Goal: Task Accomplishment & Management: Use online tool/utility

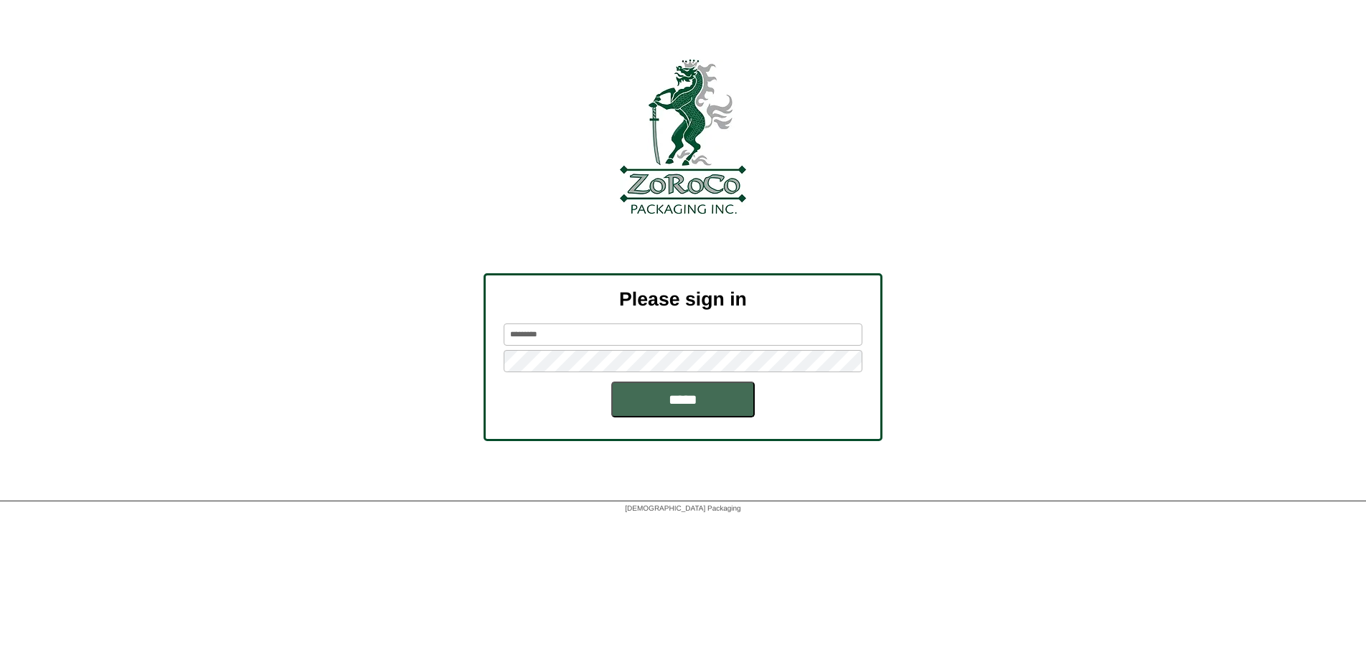
click at [673, 393] on input "*****" at bounding box center [682, 400] width 143 height 36
click at [703, 402] on input "*****" at bounding box center [682, 400] width 143 height 36
click at [628, 392] on input "*****" at bounding box center [682, 400] width 143 height 36
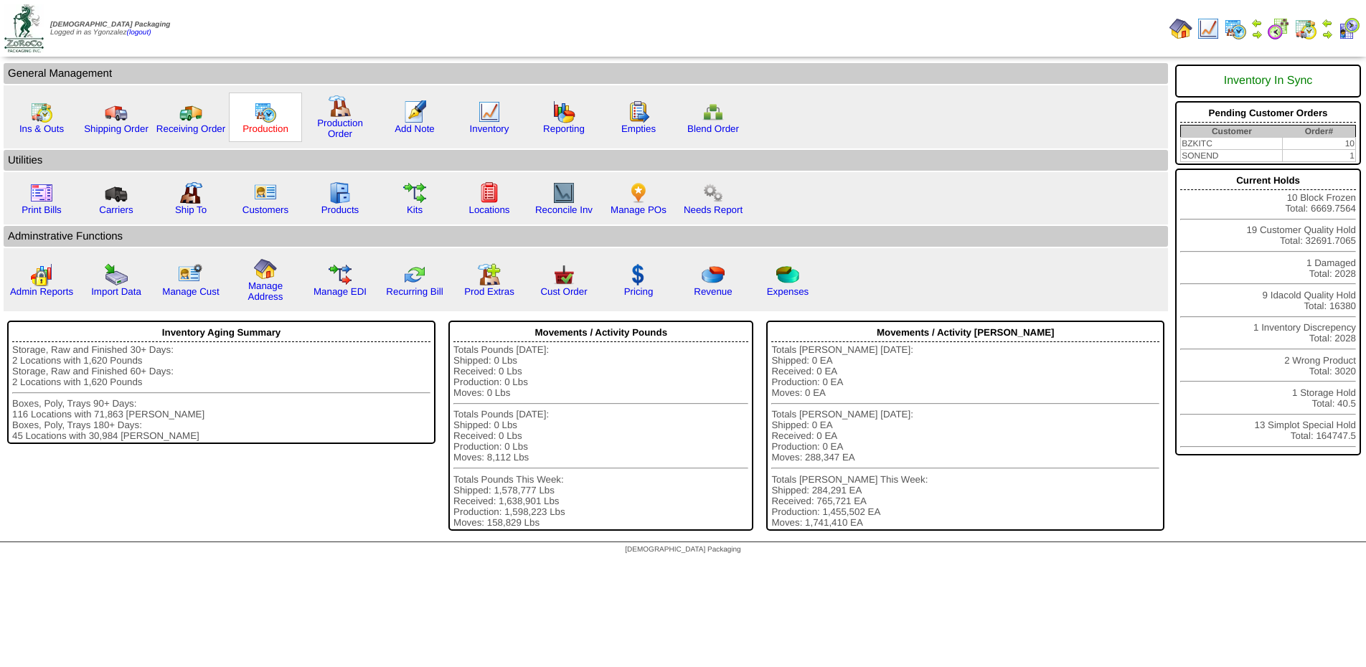
click at [285, 130] on link "Production" at bounding box center [265, 128] width 46 height 11
click at [1275, 26] on img at bounding box center [1278, 28] width 23 height 23
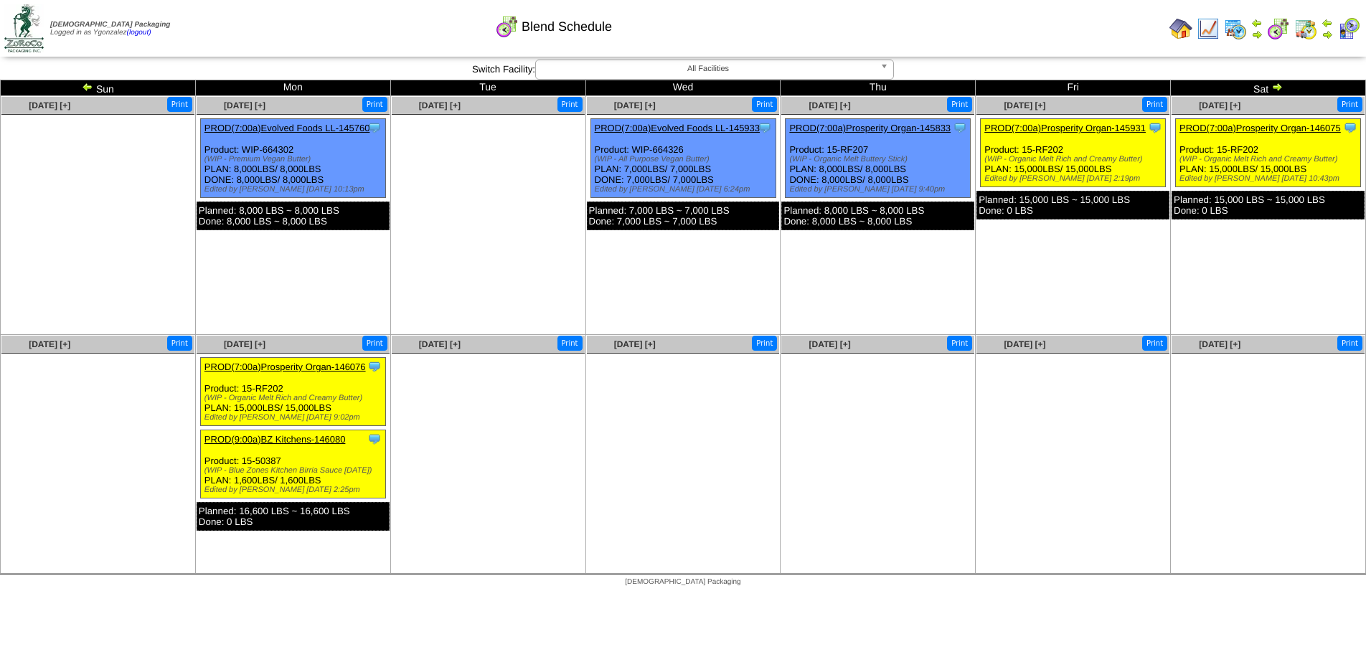
click at [288, 445] on link "PROD(9:00a)BZ Kitchens-146080" at bounding box center [274, 439] width 141 height 11
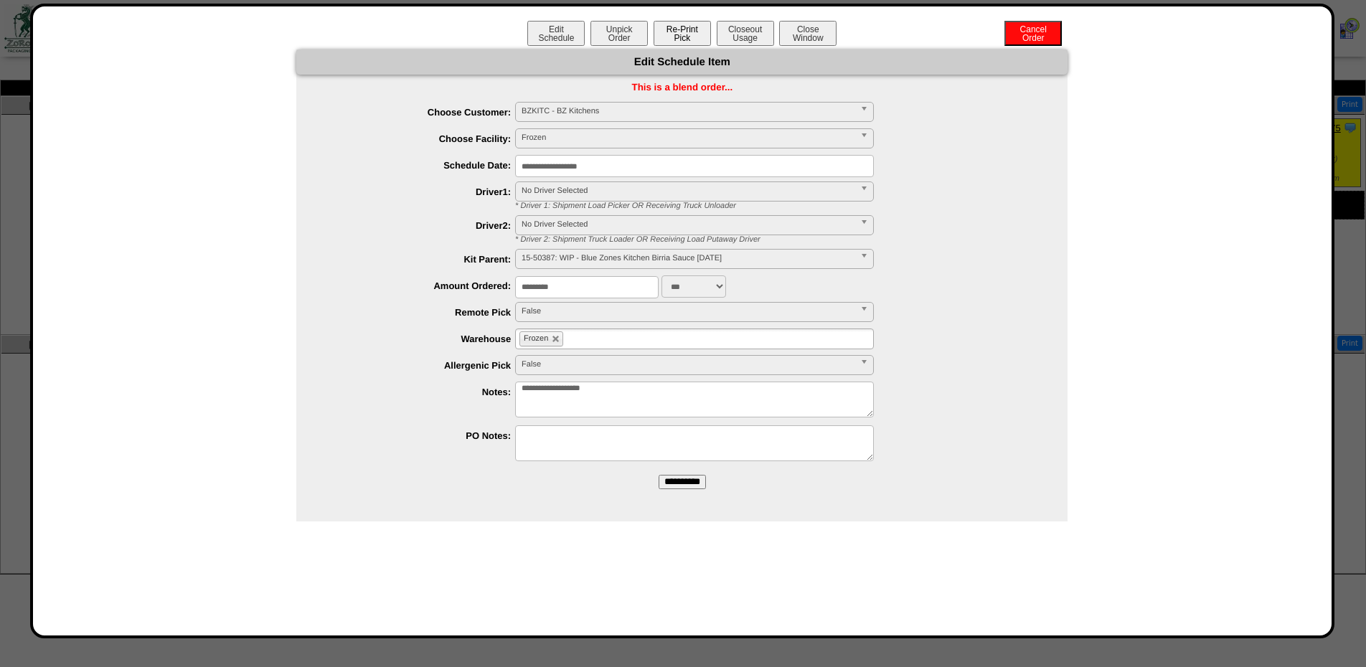
click at [703, 32] on button "Re-Print Pick" at bounding box center [681, 33] width 57 height 25
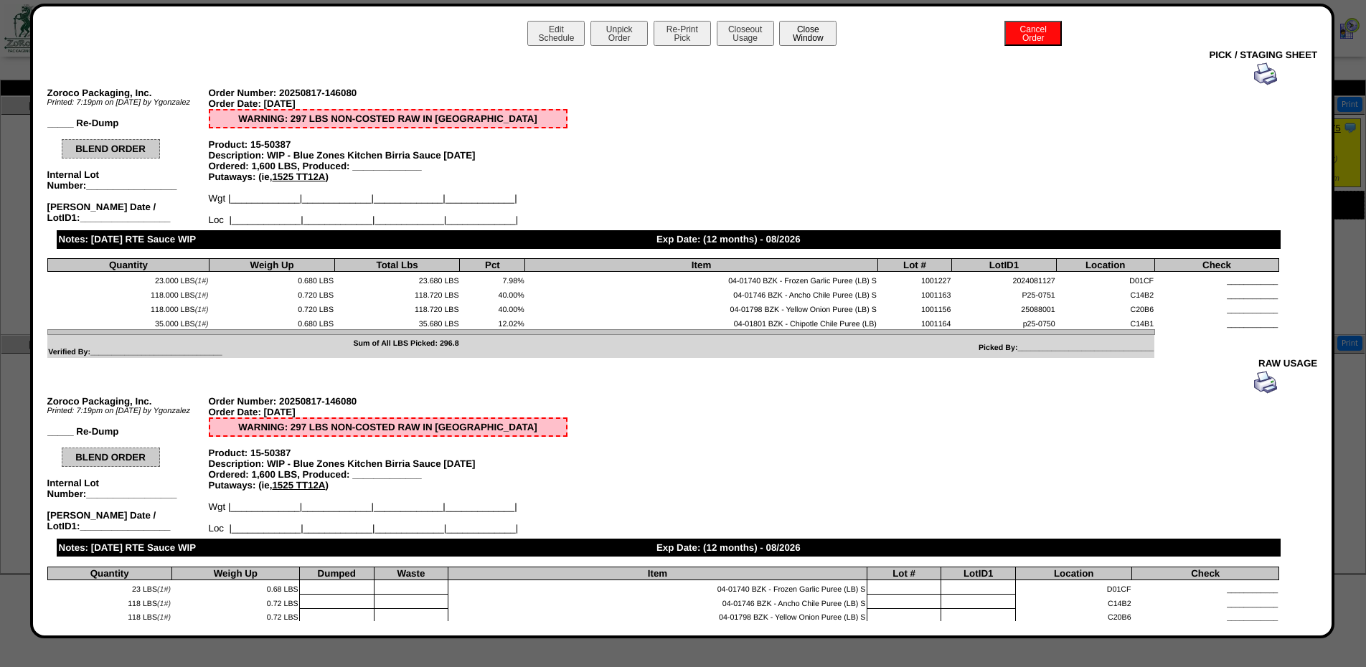
click at [819, 35] on button "Close Window" at bounding box center [807, 33] width 57 height 25
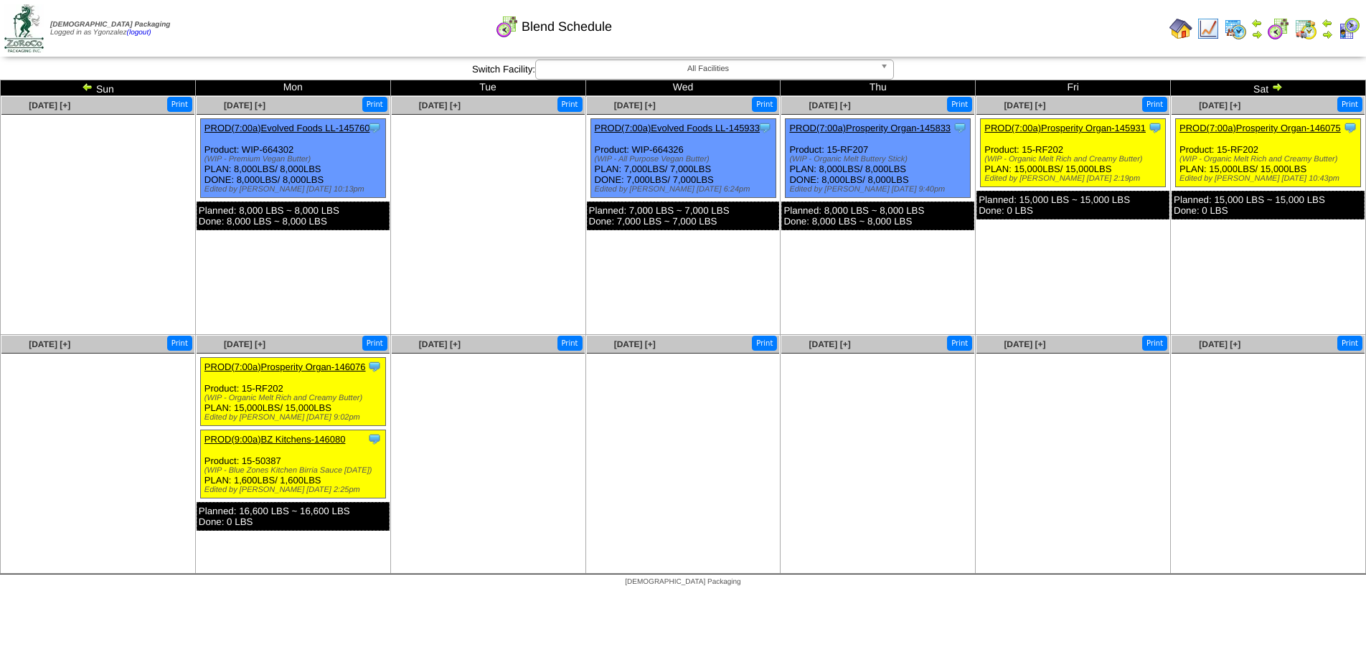
click at [309, 371] on link "PROD(7:00a)Prosperity Organ-146076" at bounding box center [284, 367] width 161 height 11
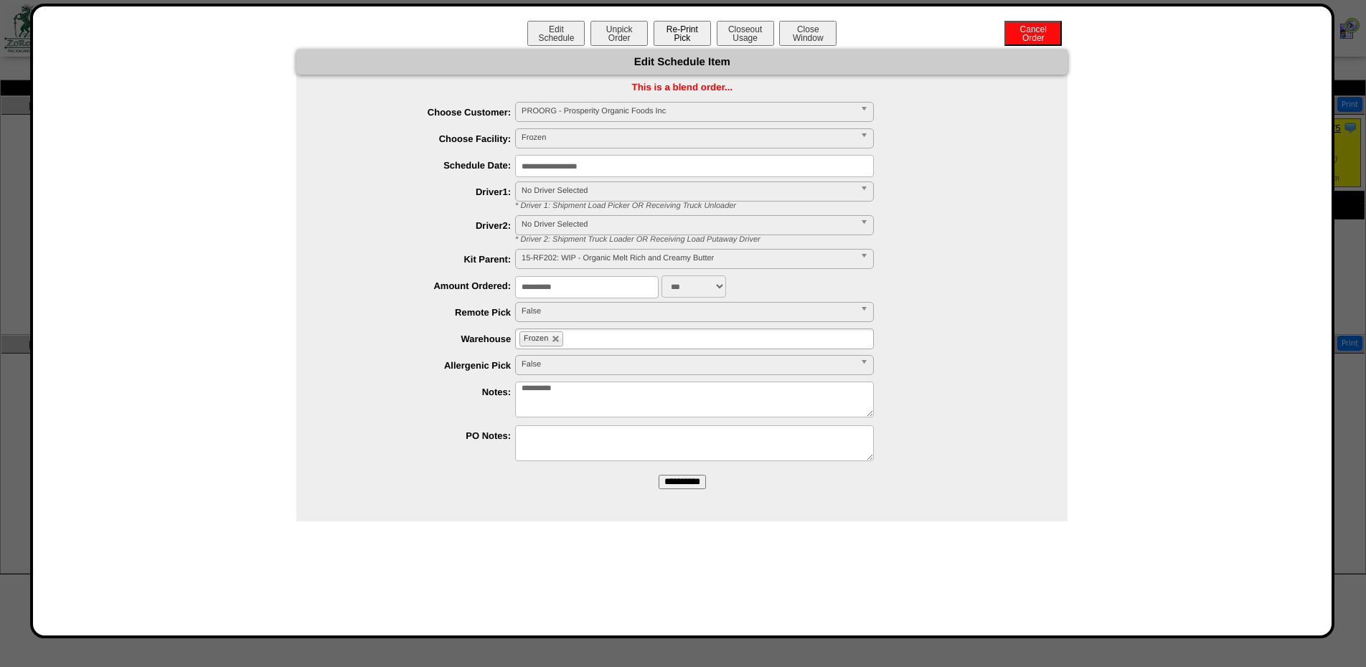
click at [697, 37] on button "Re-Print Pick" at bounding box center [681, 33] width 57 height 25
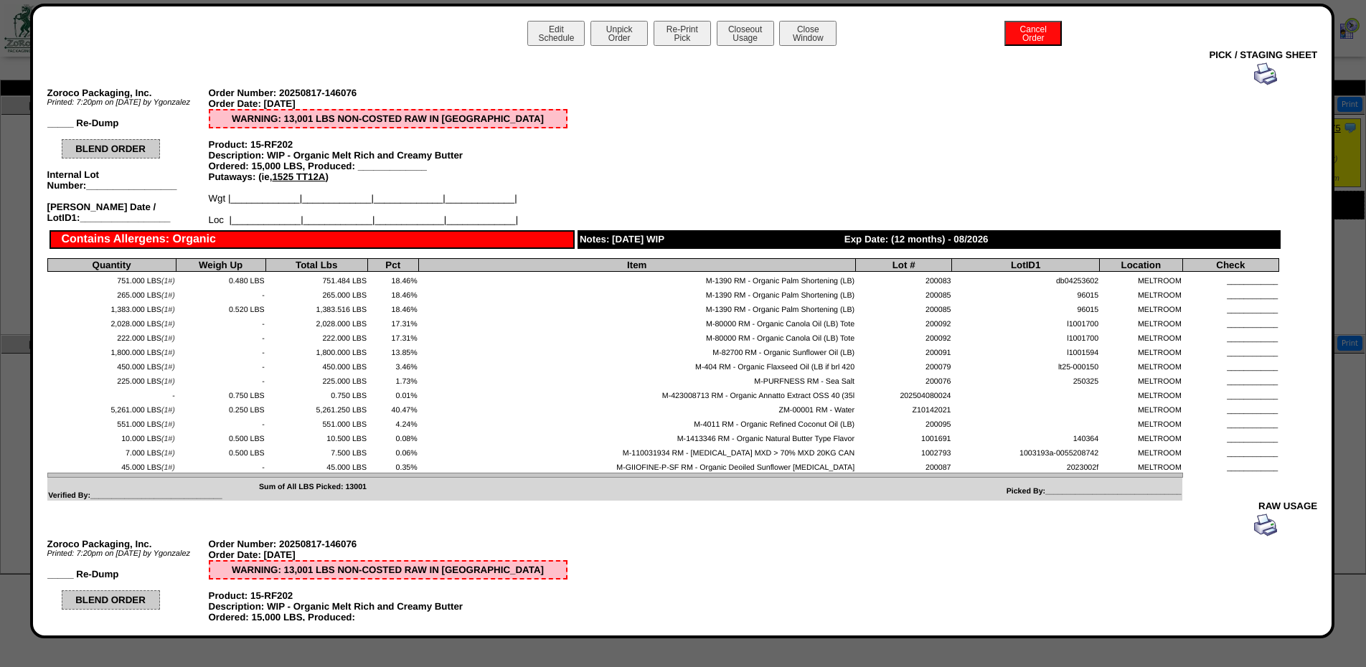
click at [1274, 71] on img at bounding box center [1265, 73] width 23 height 23
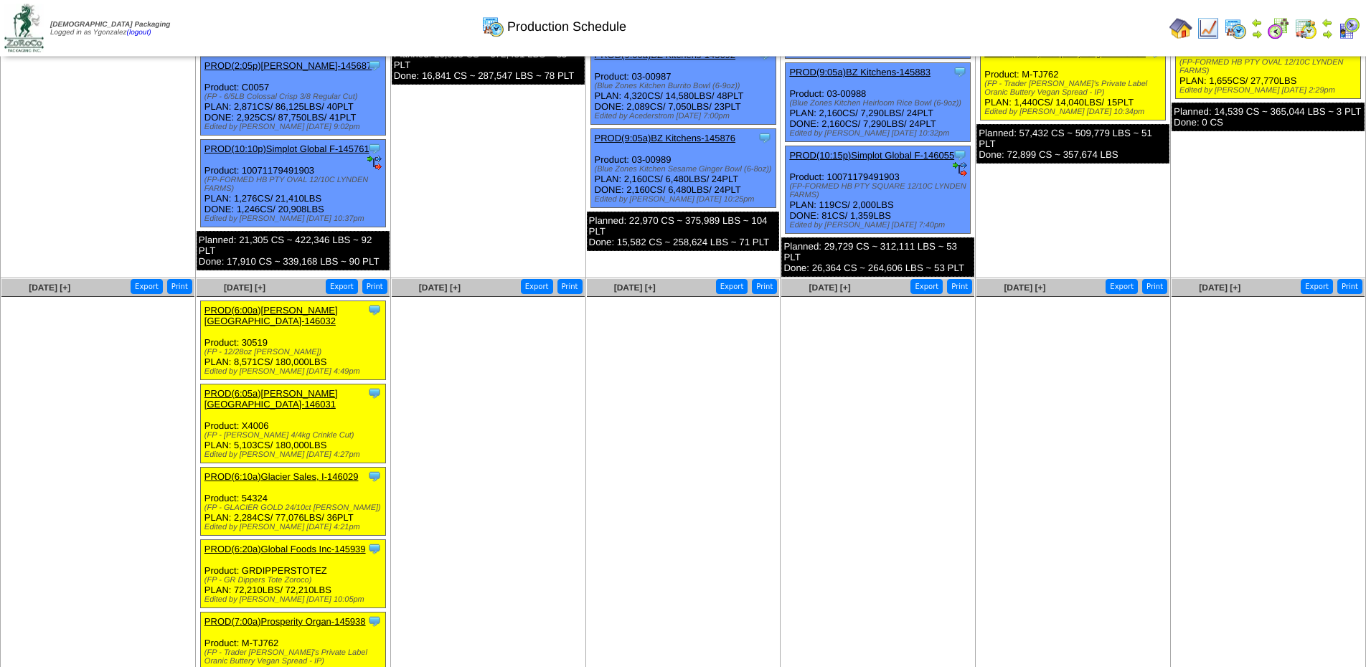
scroll to position [695, 0]
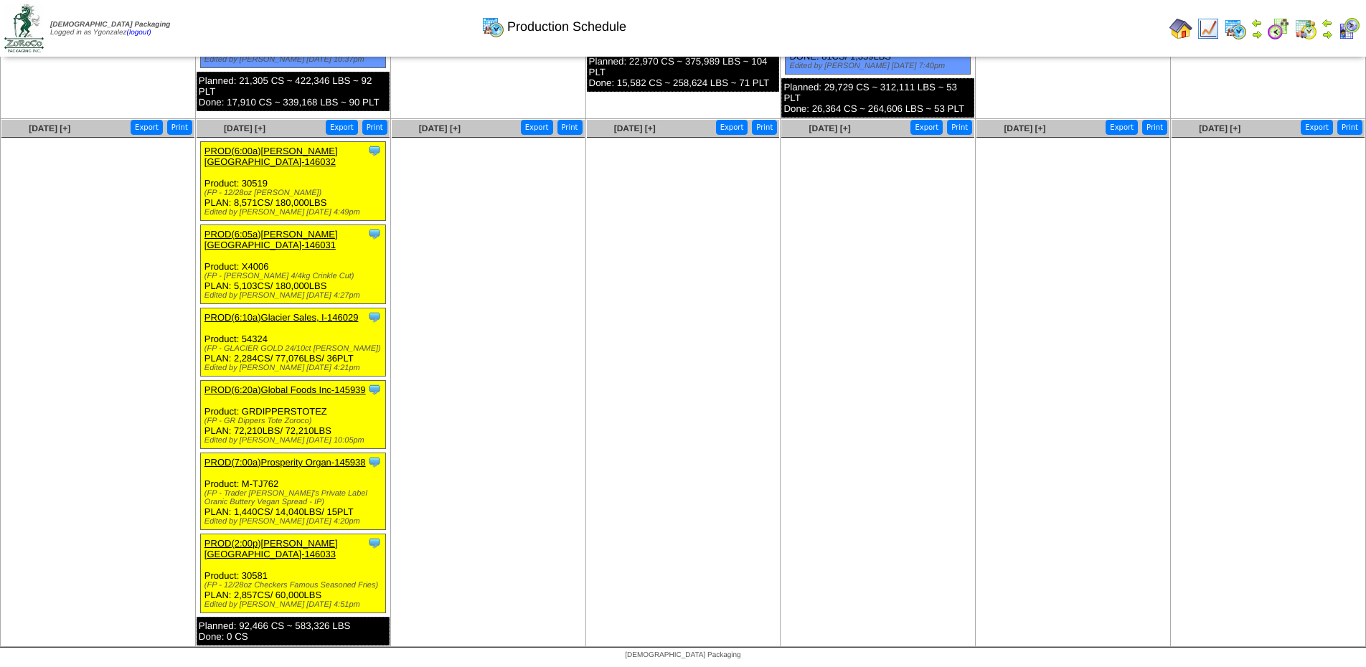
click at [303, 460] on link "PROD(7:00a)Prosperity Organ-145938" at bounding box center [284, 462] width 161 height 11
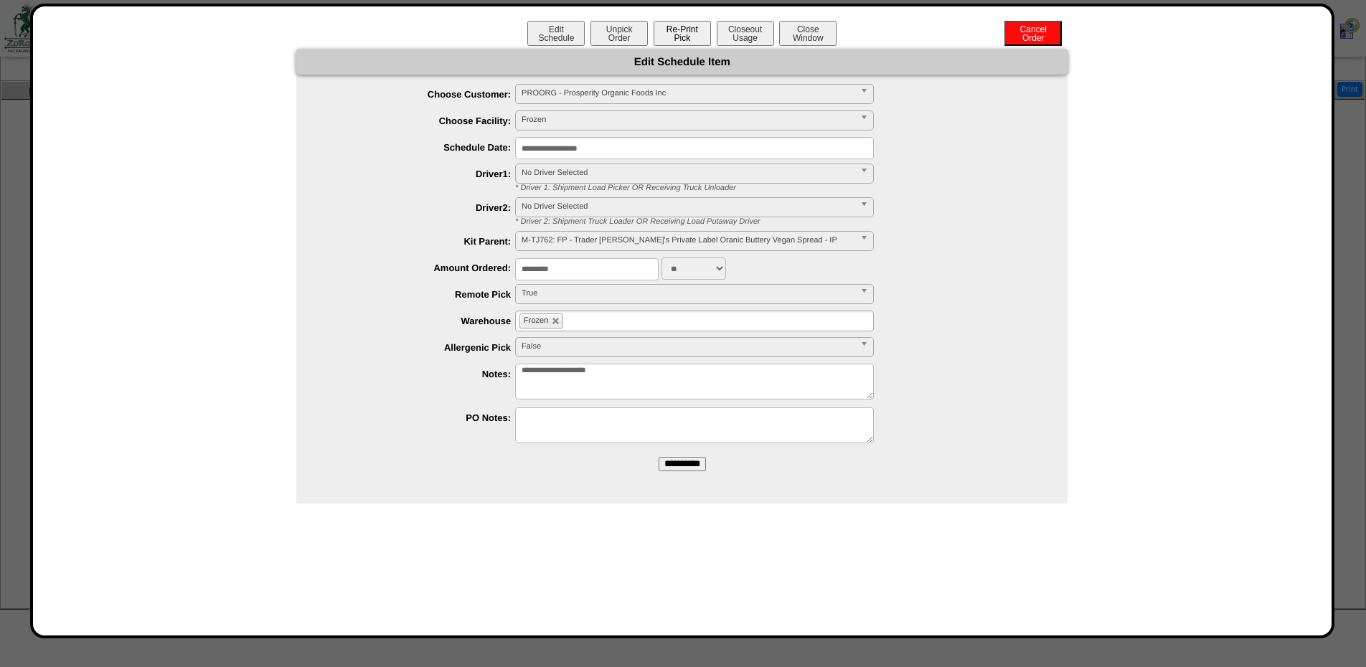
click at [681, 23] on button "Re-Print Pick" at bounding box center [681, 33] width 57 height 25
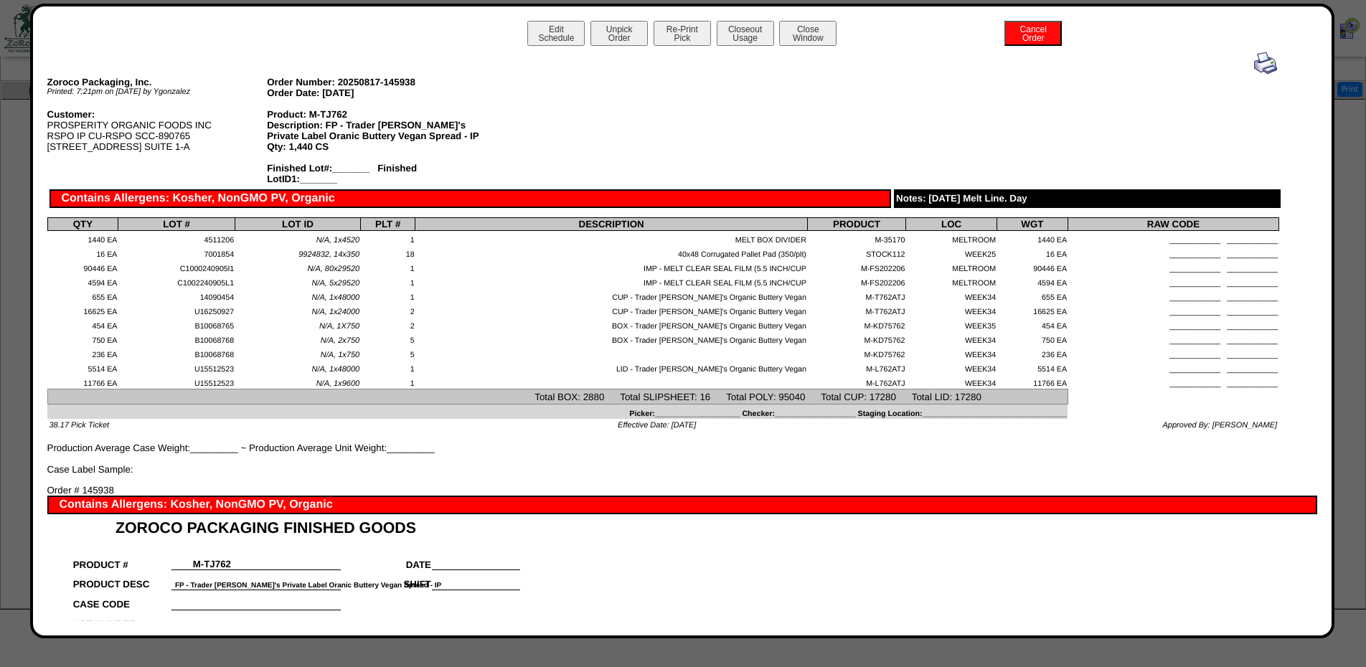
click at [1265, 59] on img at bounding box center [1265, 63] width 23 height 23
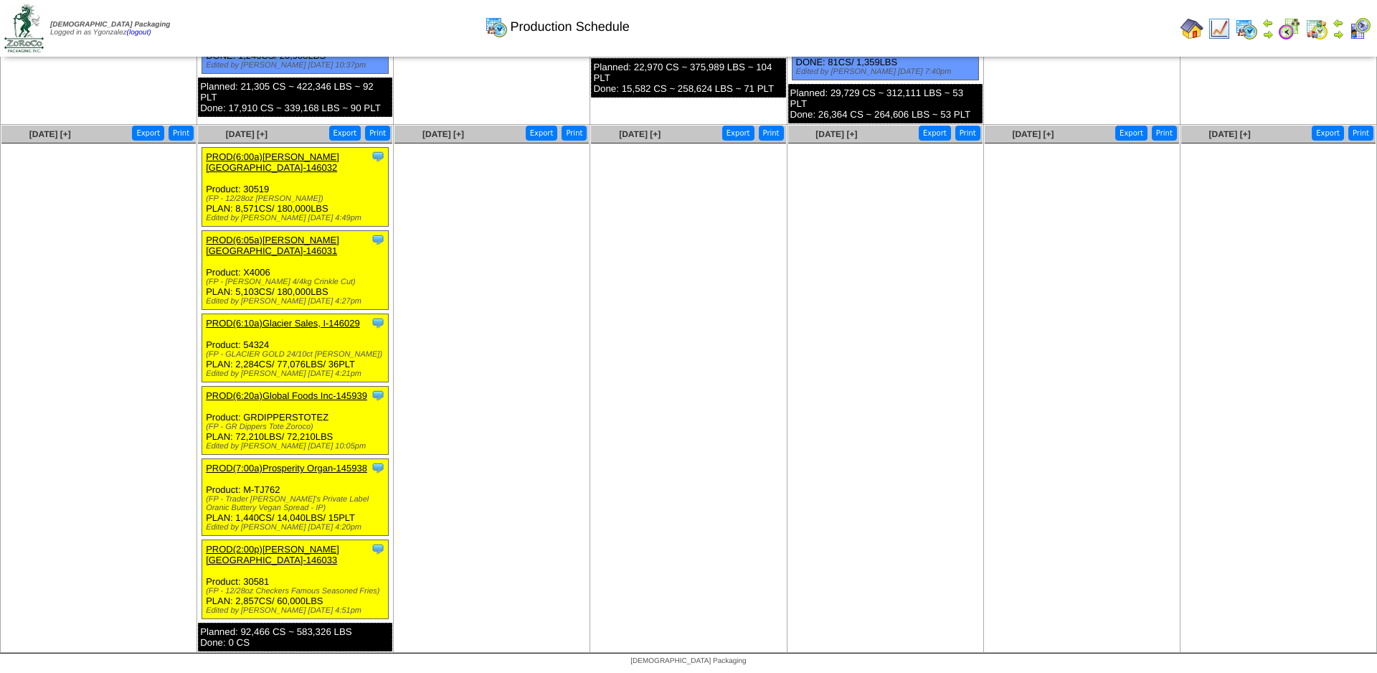
scroll to position [689, 0]
click at [317, 390] on link "PROD(6:20a)Global Foods Inc-145939" at bounding box center [286, 395] width 161 height 11
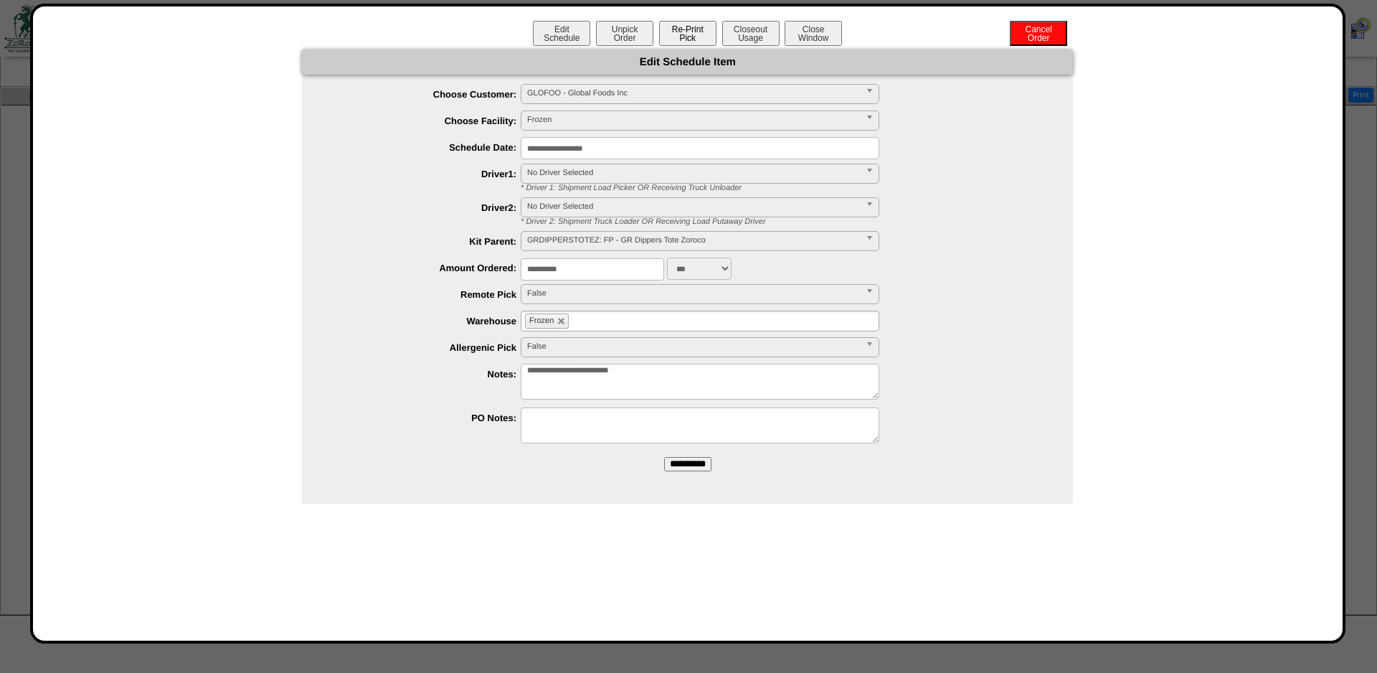
click at [688, 42] on button "Re-Print Pick" at bounding box center [687, 33] width 57 height 25
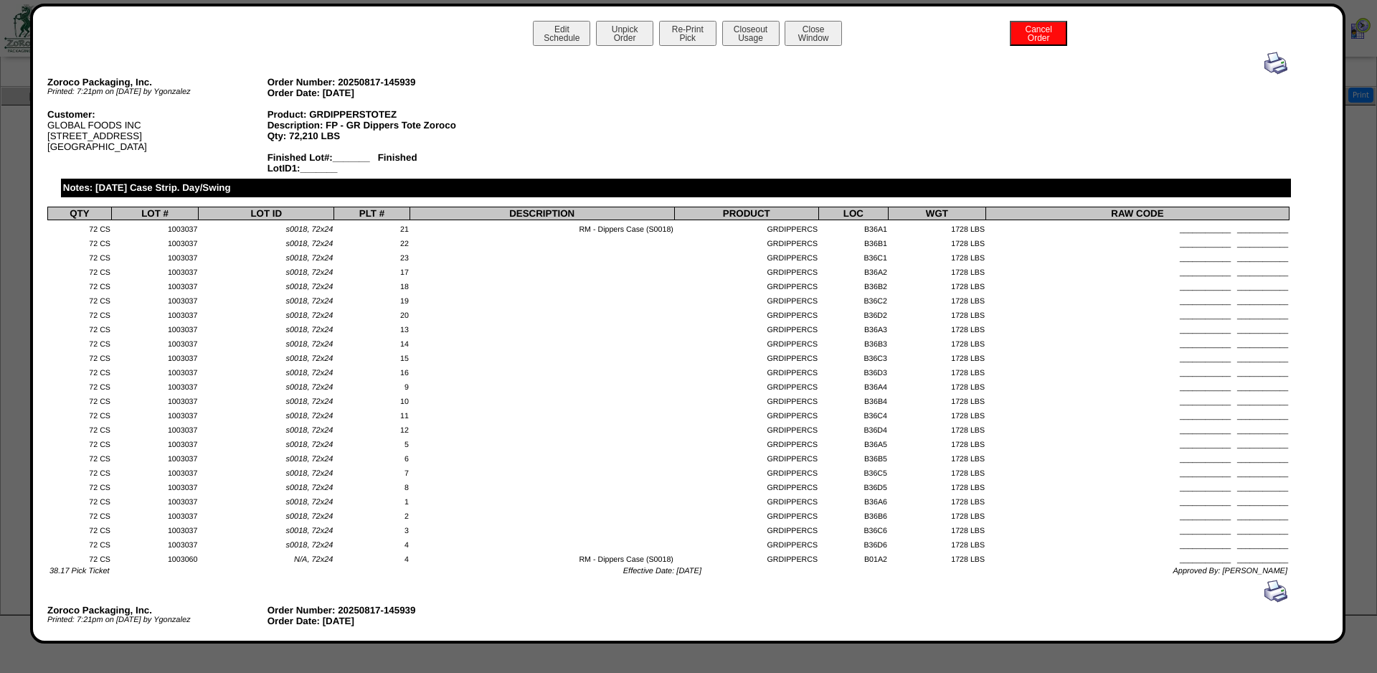
click at [1279, 67] on img at bounding box center [1276, 63] width 23 height 23
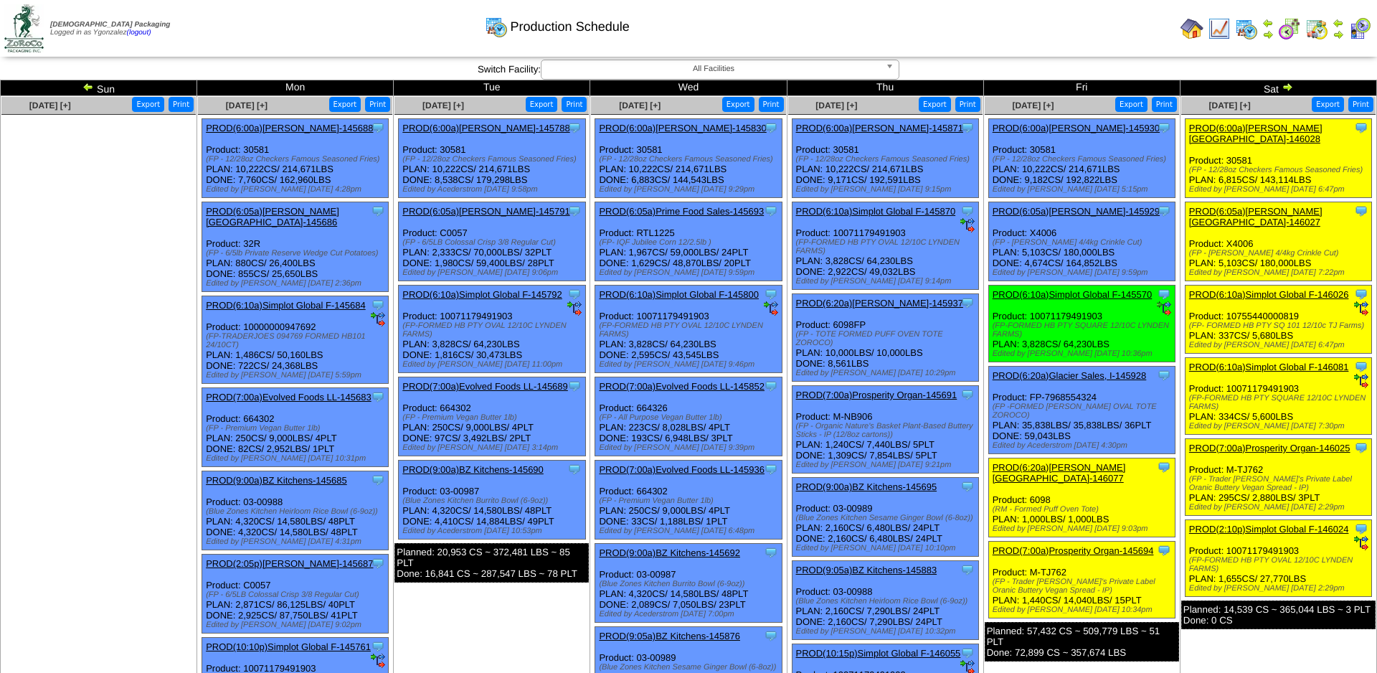
scroll to position [689, 0]
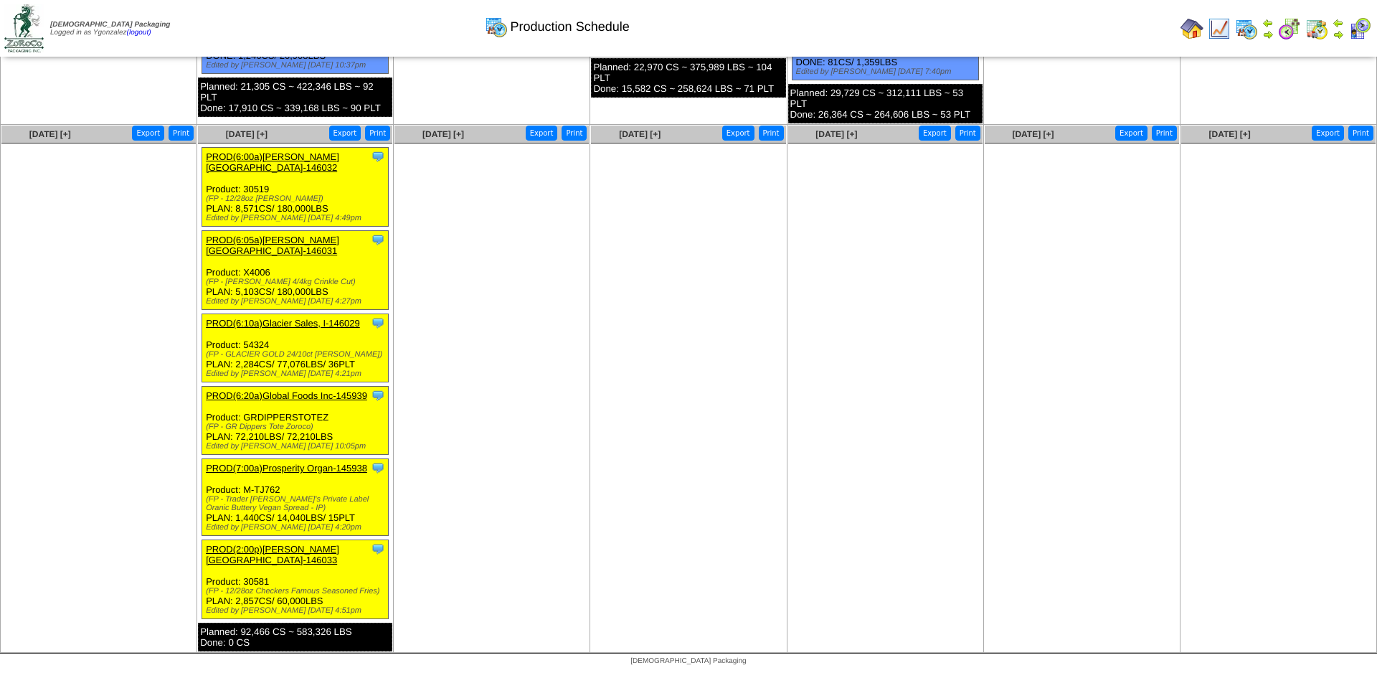
click at [301, 318] on link "PROD(6:10a)Glacier Sales, I-146029" at bounding box center [283, 323] width 154 height 11
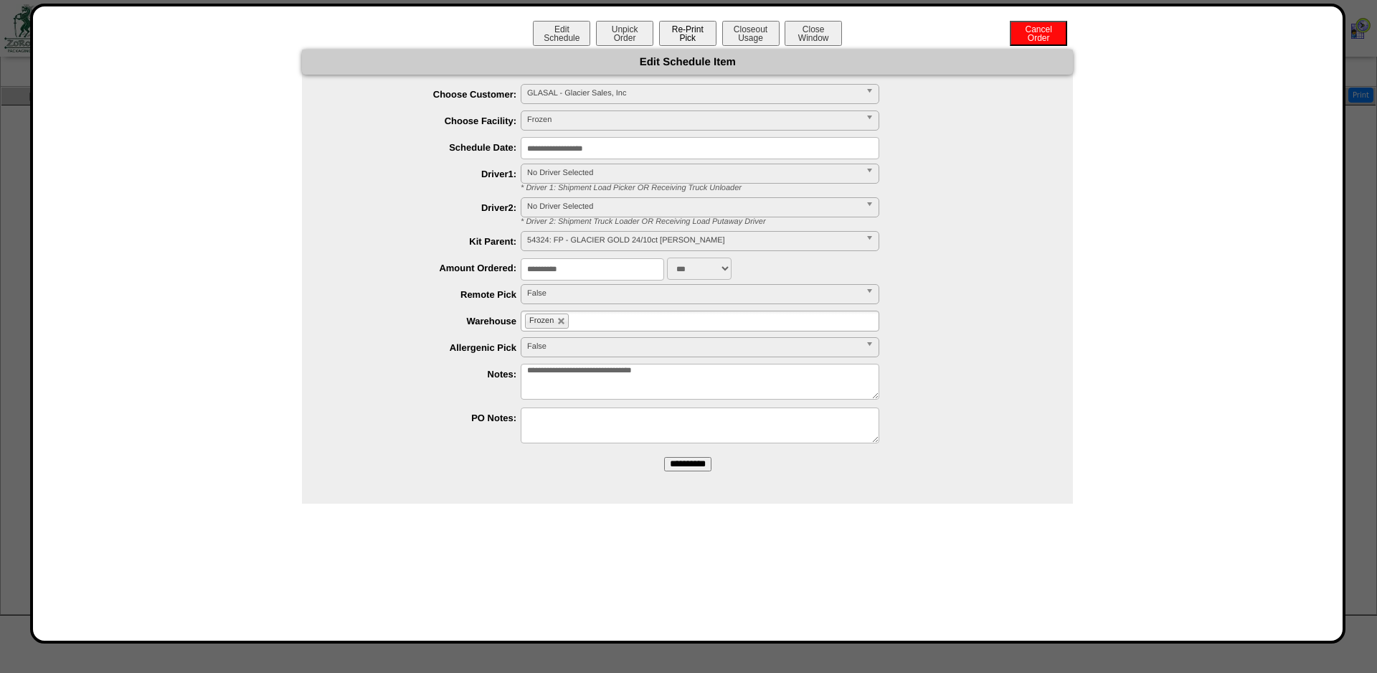
click at [711, 30] on button "Re-Print Pick" at bounding box center [687, 33] width 57 height 25
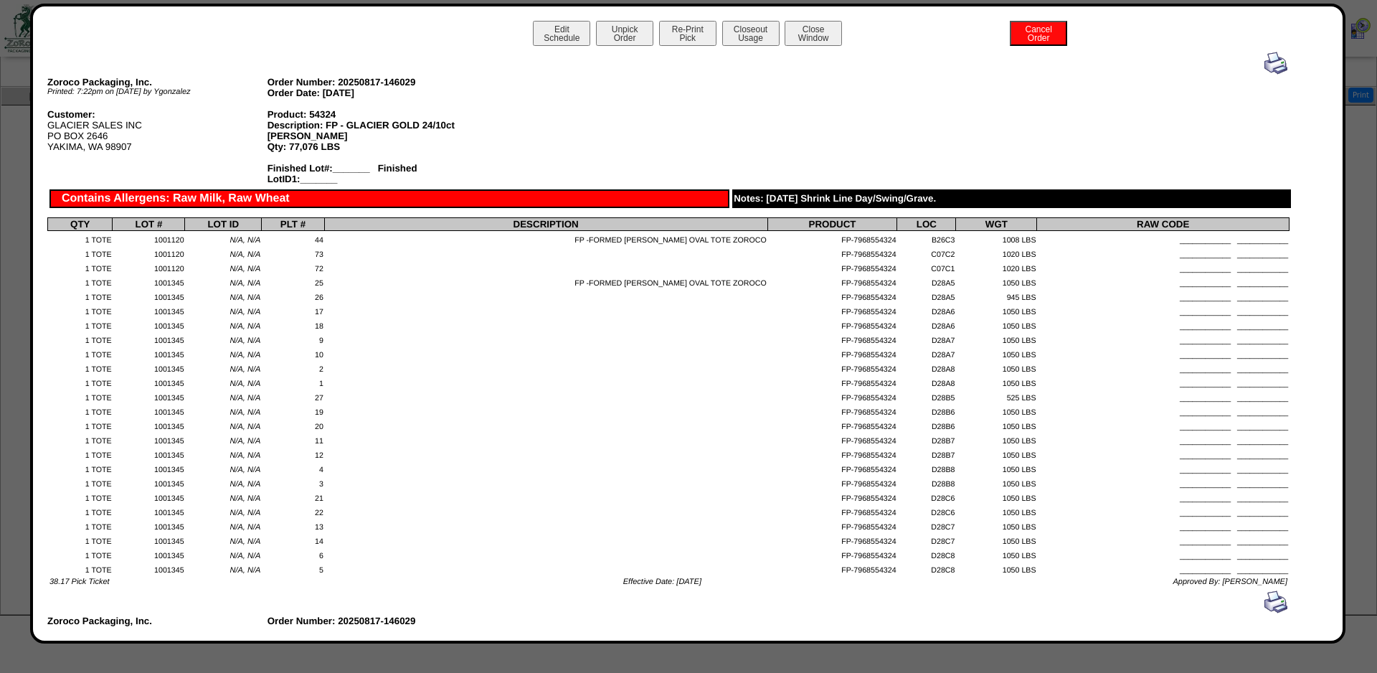
click at [1283, 60] on img at bounding box center [1276, 63] width 23 height 23
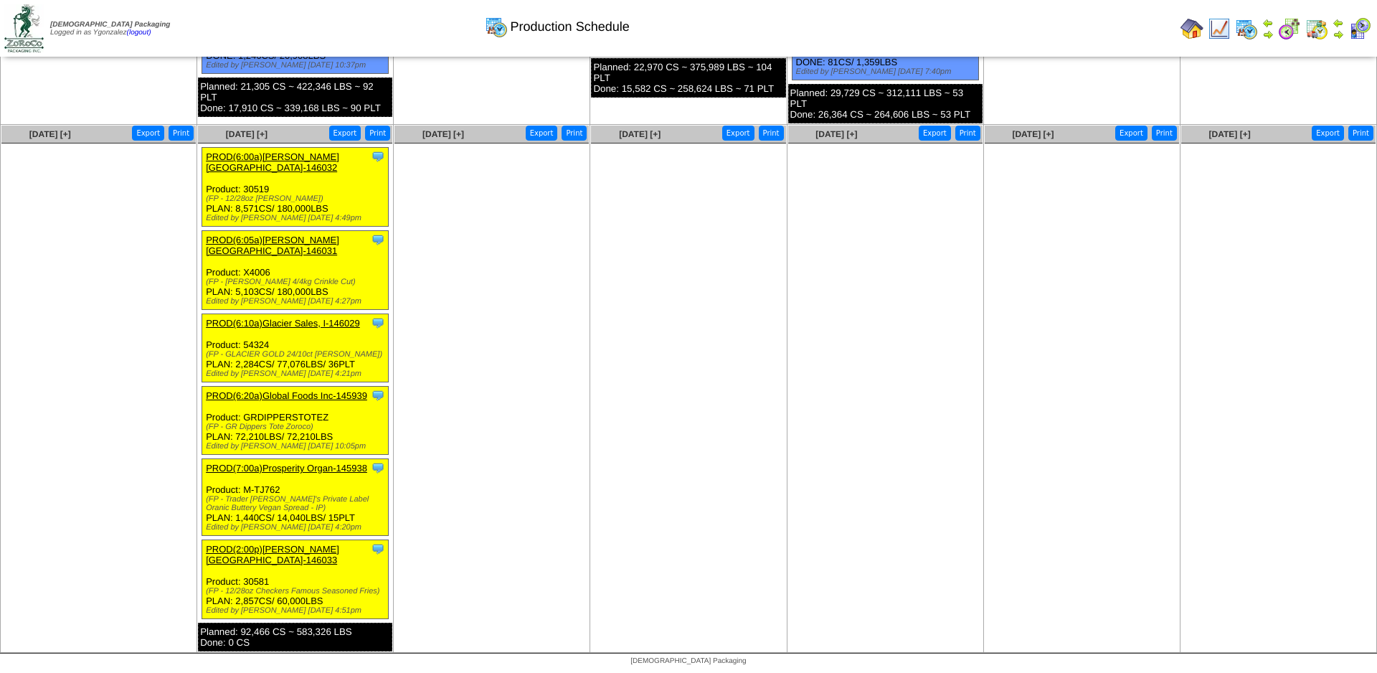
scroll to position [689, 0]
click at [310, 236] on link "PROD(6:05a)[PERSON_NAME][GEOGRAPHIC_DATA]-146031" at bounding box center [272, 246] width 133 height 22
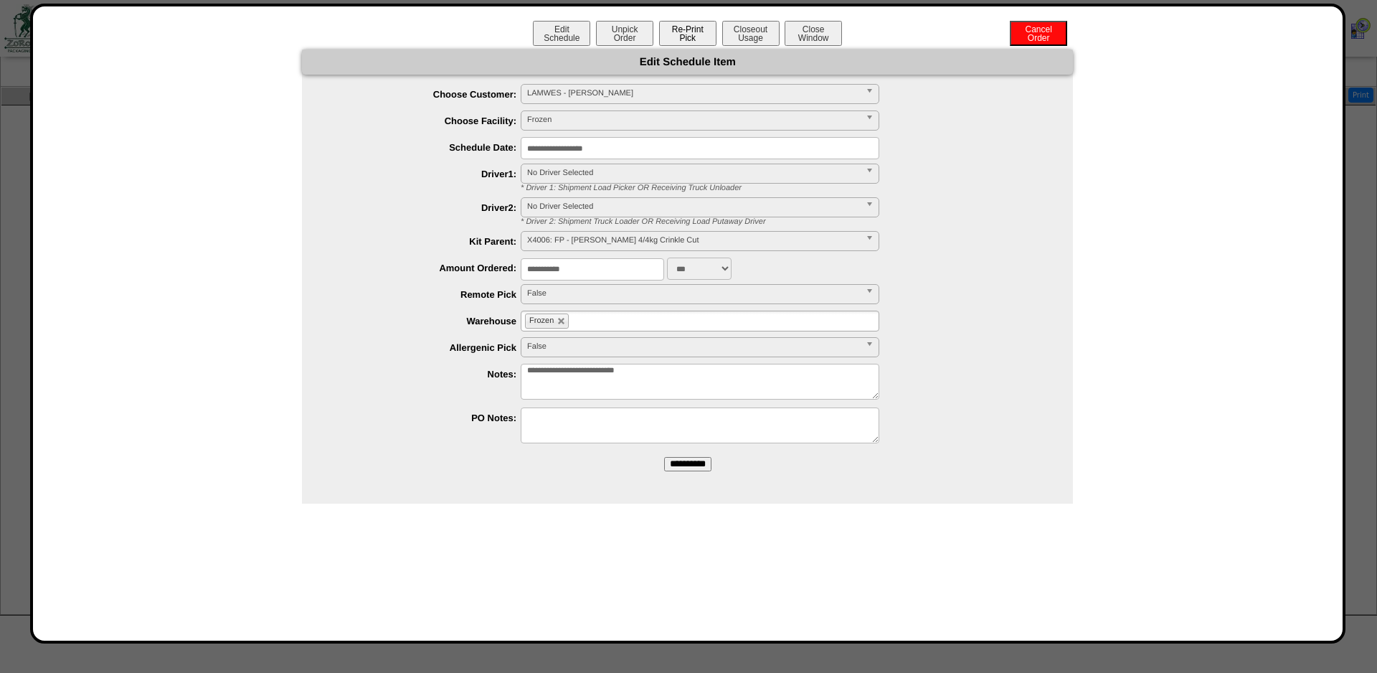
click at [672, 45] on button "Re-Print Pick" at bounding box center [687, 33] width 57 height 25
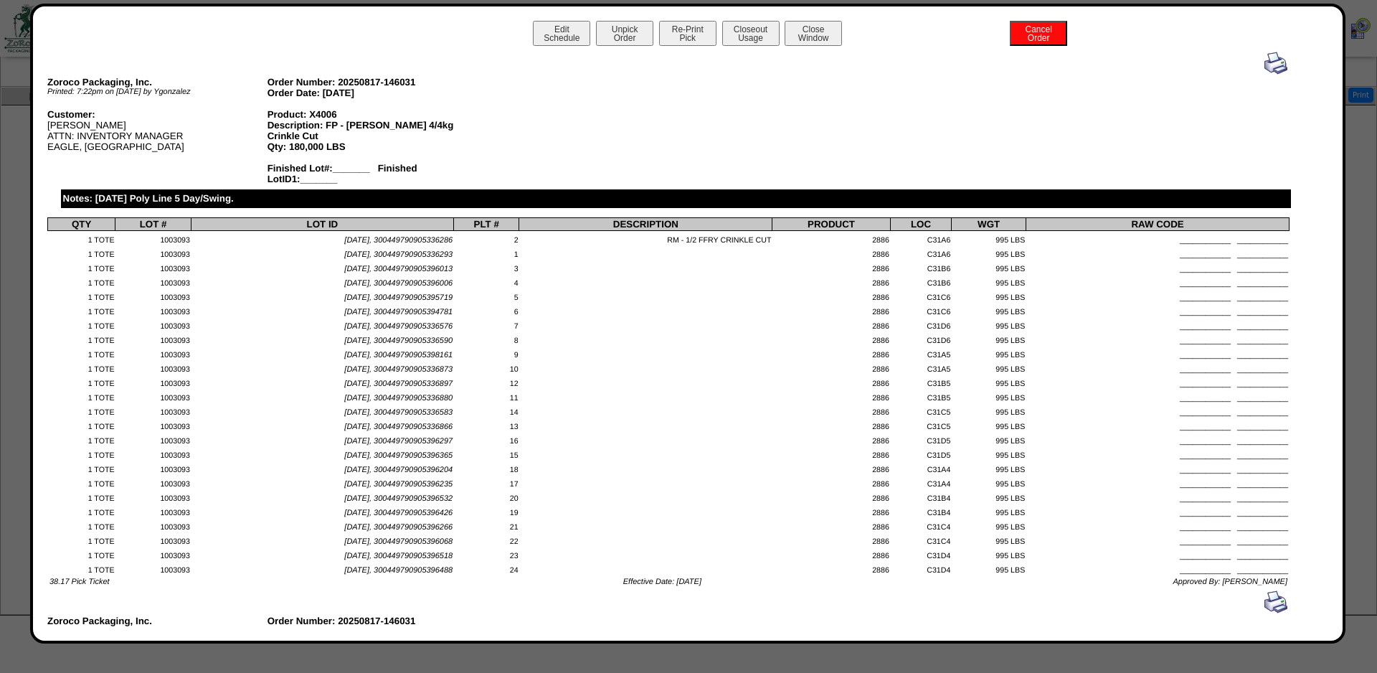
click at [1280, 61] on img at bounding box center [1276, 63] width 23 height 23
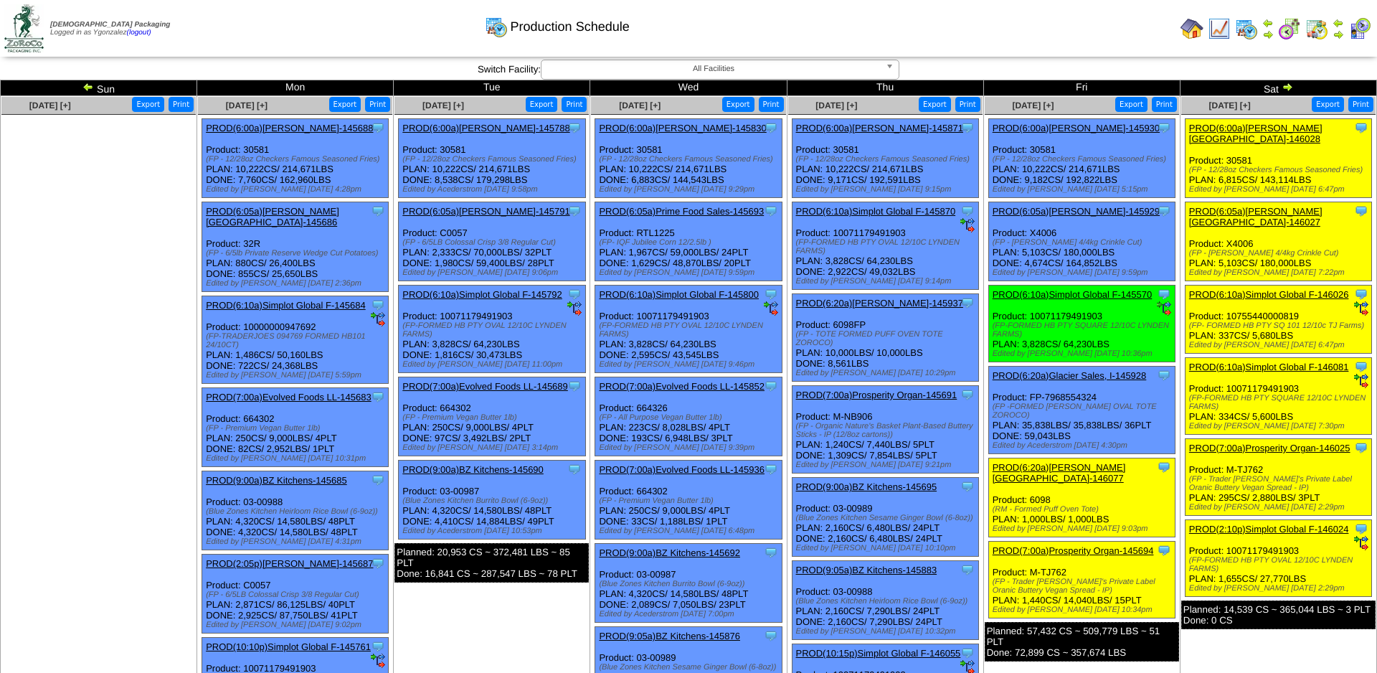
scroll to position [689, 0]
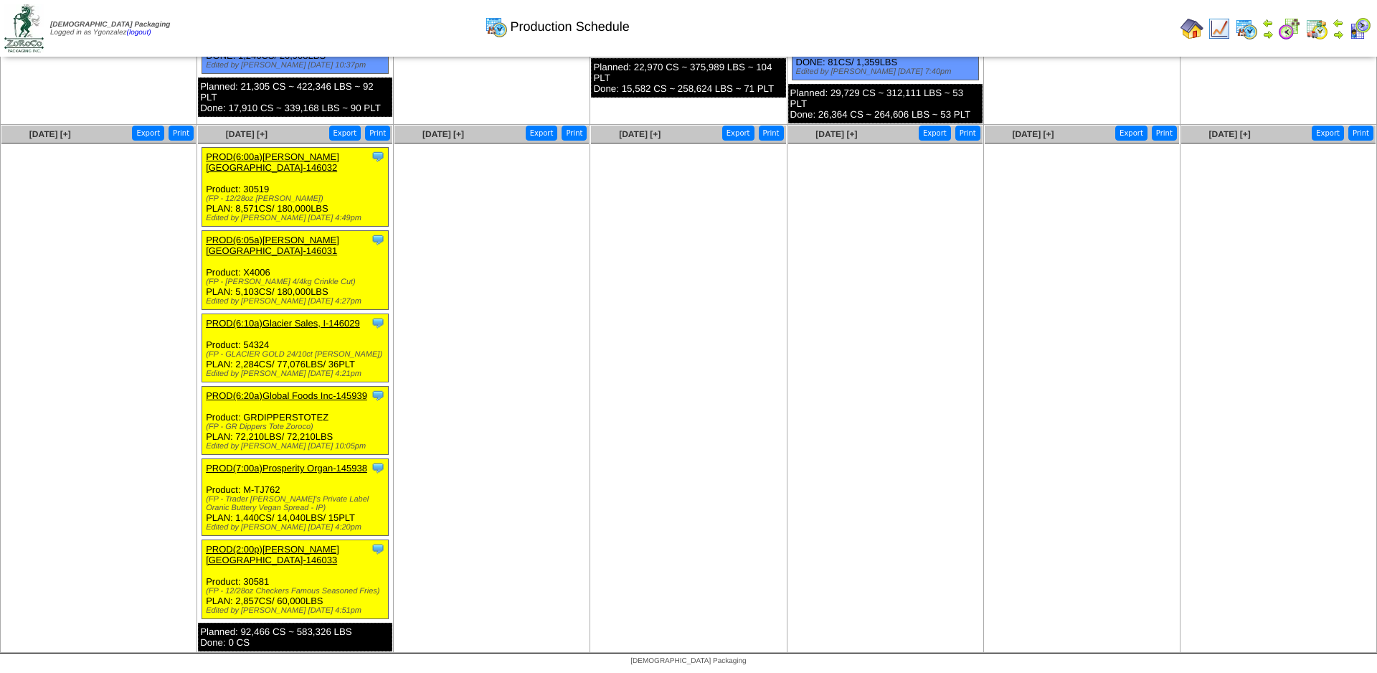
click at [303, 160] on link "PROD(6:00a)[PERSON_NAME][GEOGRAPHIC_DATA]-146032" at bounding box center [272, 162] width 133 height 22
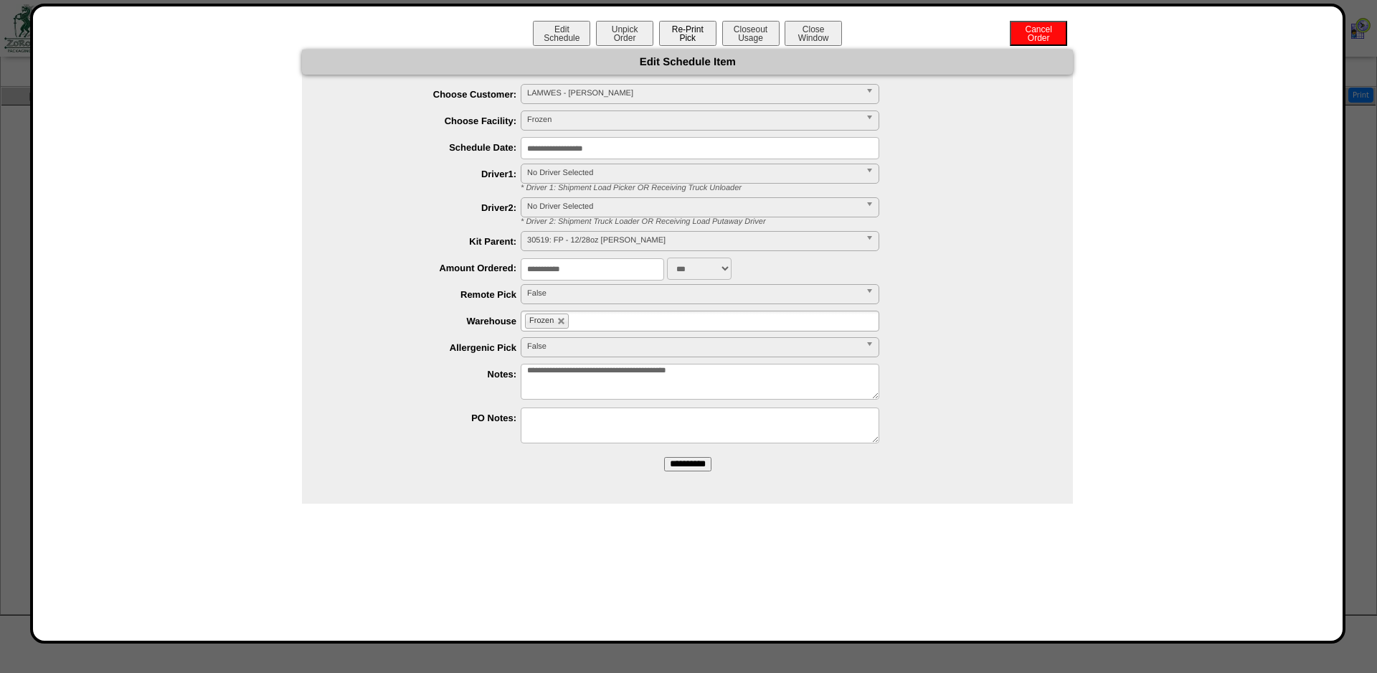
click at [688, 23] on button "Re-Print Pick" at bounding box center [687, 33] width 57 height 25
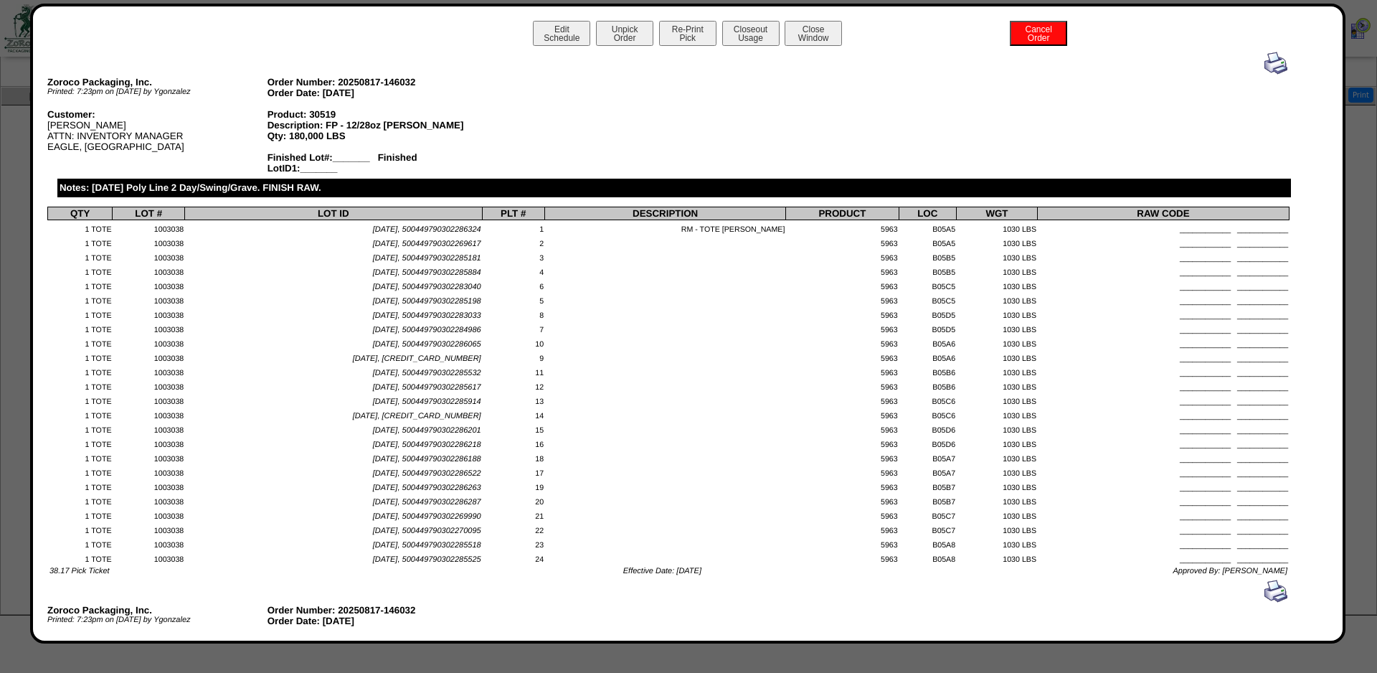
click at [1278, 60] on img at bounding box center [1276, 63] width 23 height 23
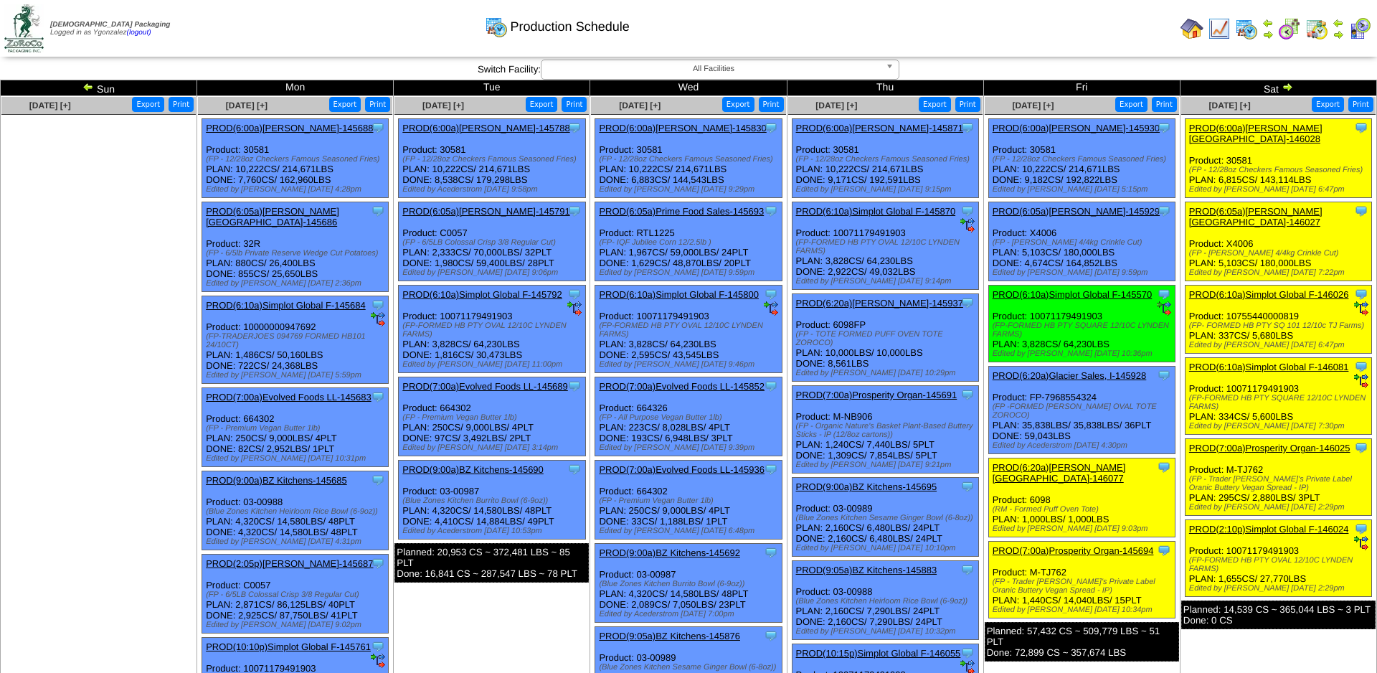
scroll to position [689, 0]
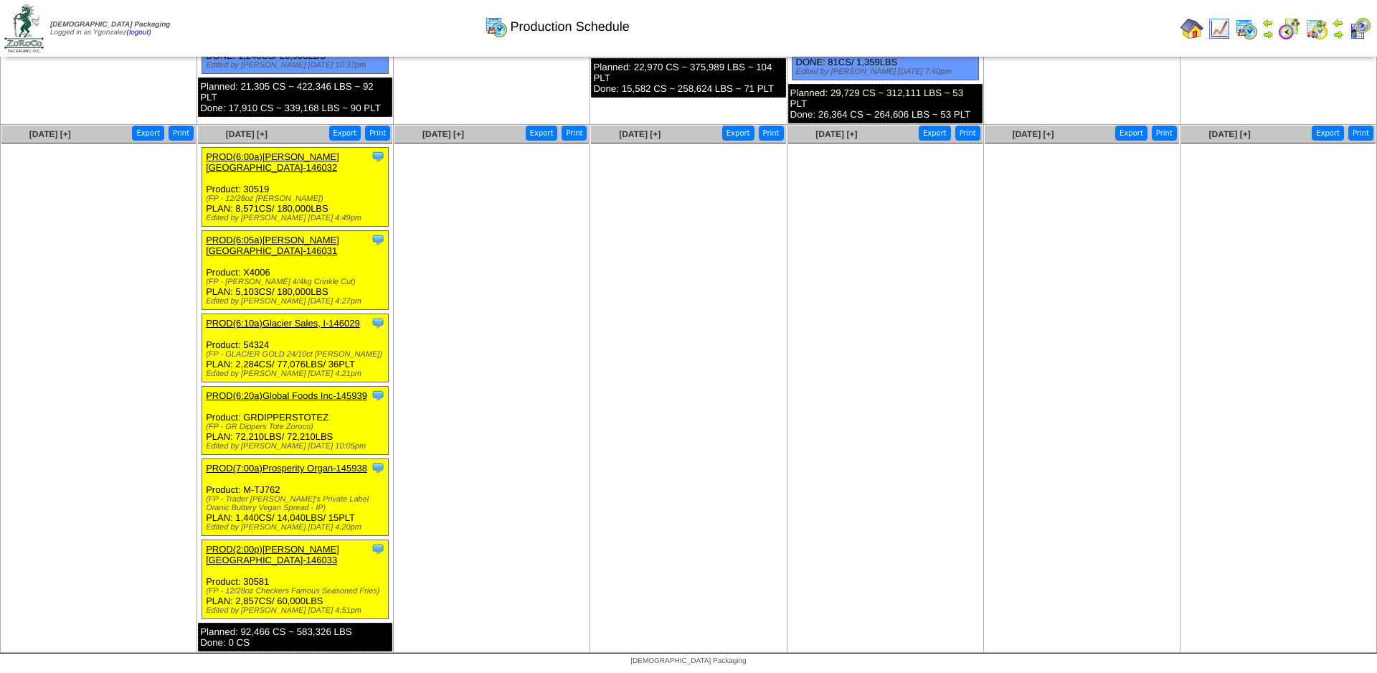
click at [288, 557] on link "PROD(2:00p)[PERSON_NAME][GEOGRAPHIC_DATA]-146033" at bounding box center [272, 555] width 133 height 22
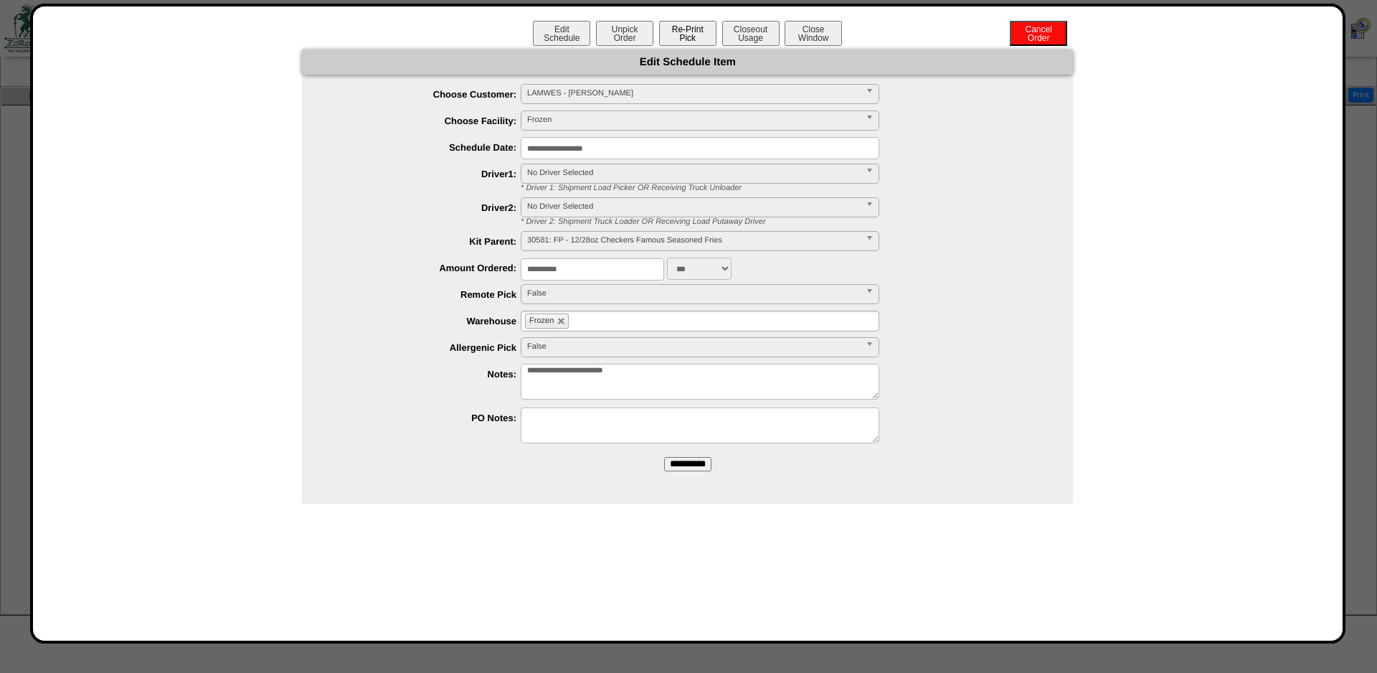
click at [676, 29] on button "Re-Print Pick" at bounding box center [687, 33] width 57 height 25
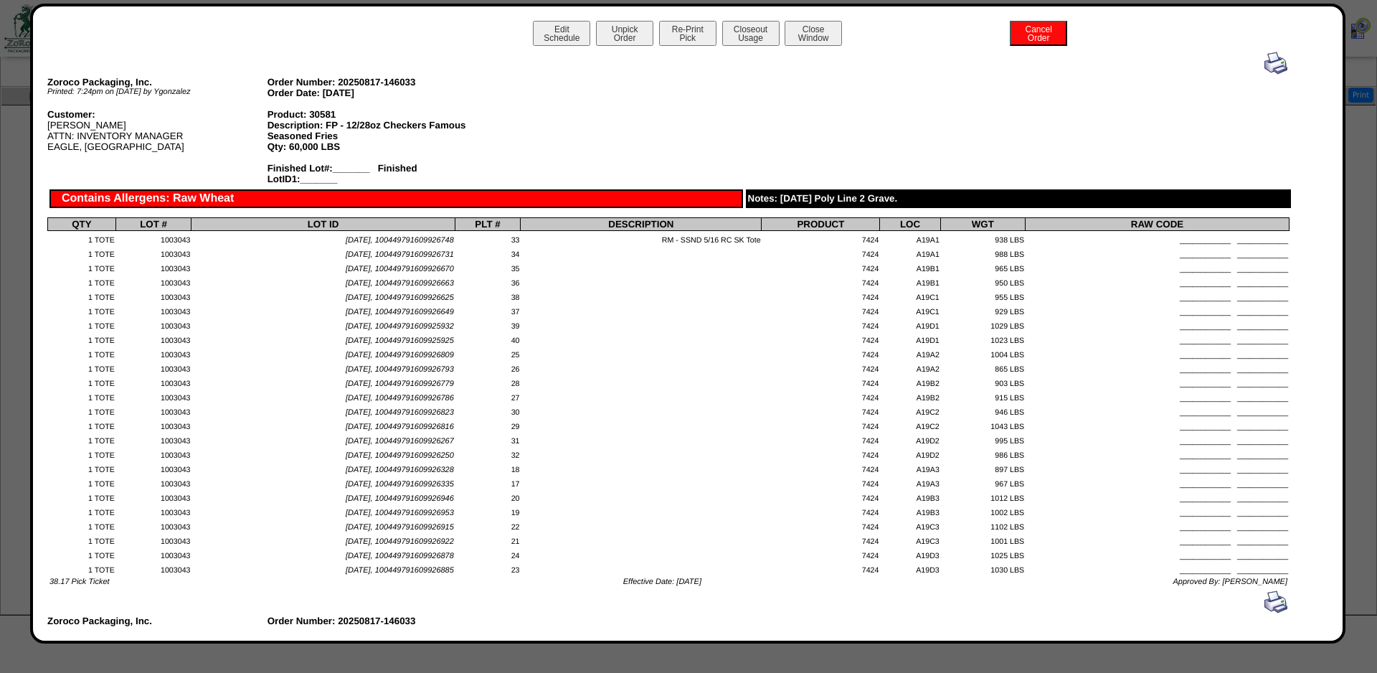
click at [1277, 62] on img at bounding box center [1276, 63] width 23 height 23
